Goal: Task Accomplishment & Management: Manage account settings

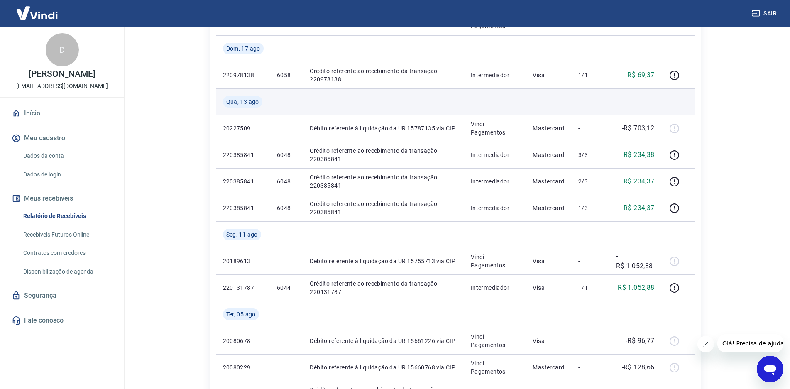
scroll to position [415, 0]
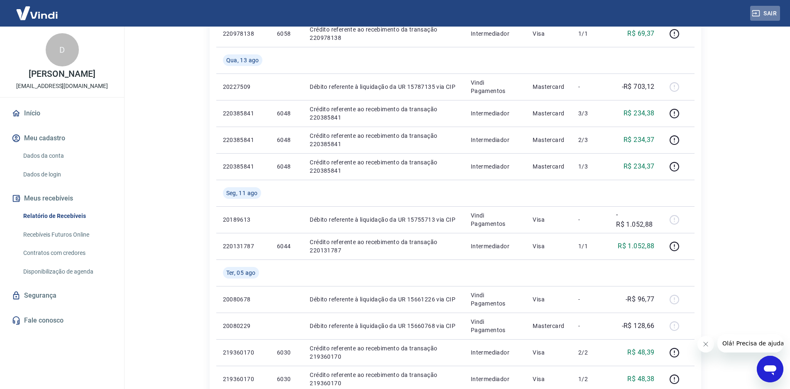
click at [769, 15] on button "Sair" at bounding box center [766, 13] width 30 height 15
